Goal: Navigation & Orientation: Find specific page/section

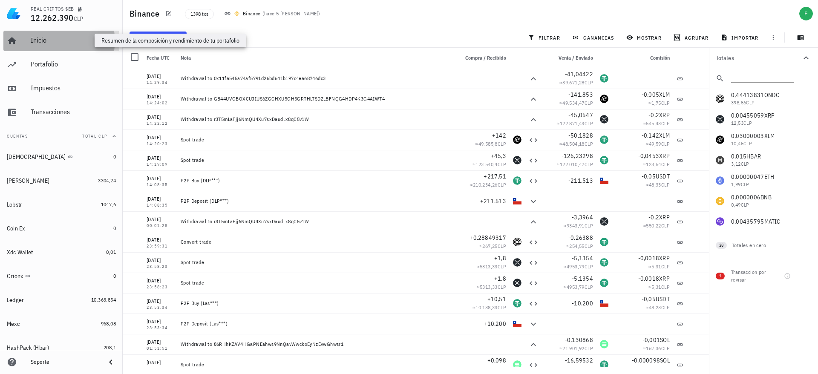
click at [64, 43] on div "Inicio" at bounding box center [73, 40] width 85 height 8
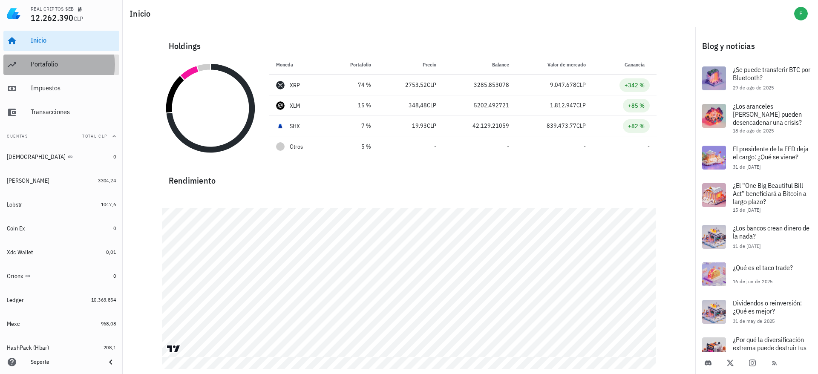
click at [53, 69] on div "Portafolio" at bounding box center [73, 64] width 85 height 19
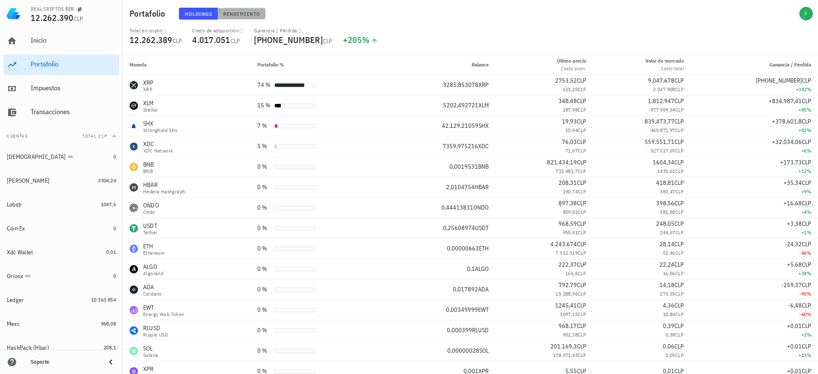
click at [238, 11] on span "Rendimiento" at bounding box center [241, 14] width 37 height 6
